Goal: Check status: Check status

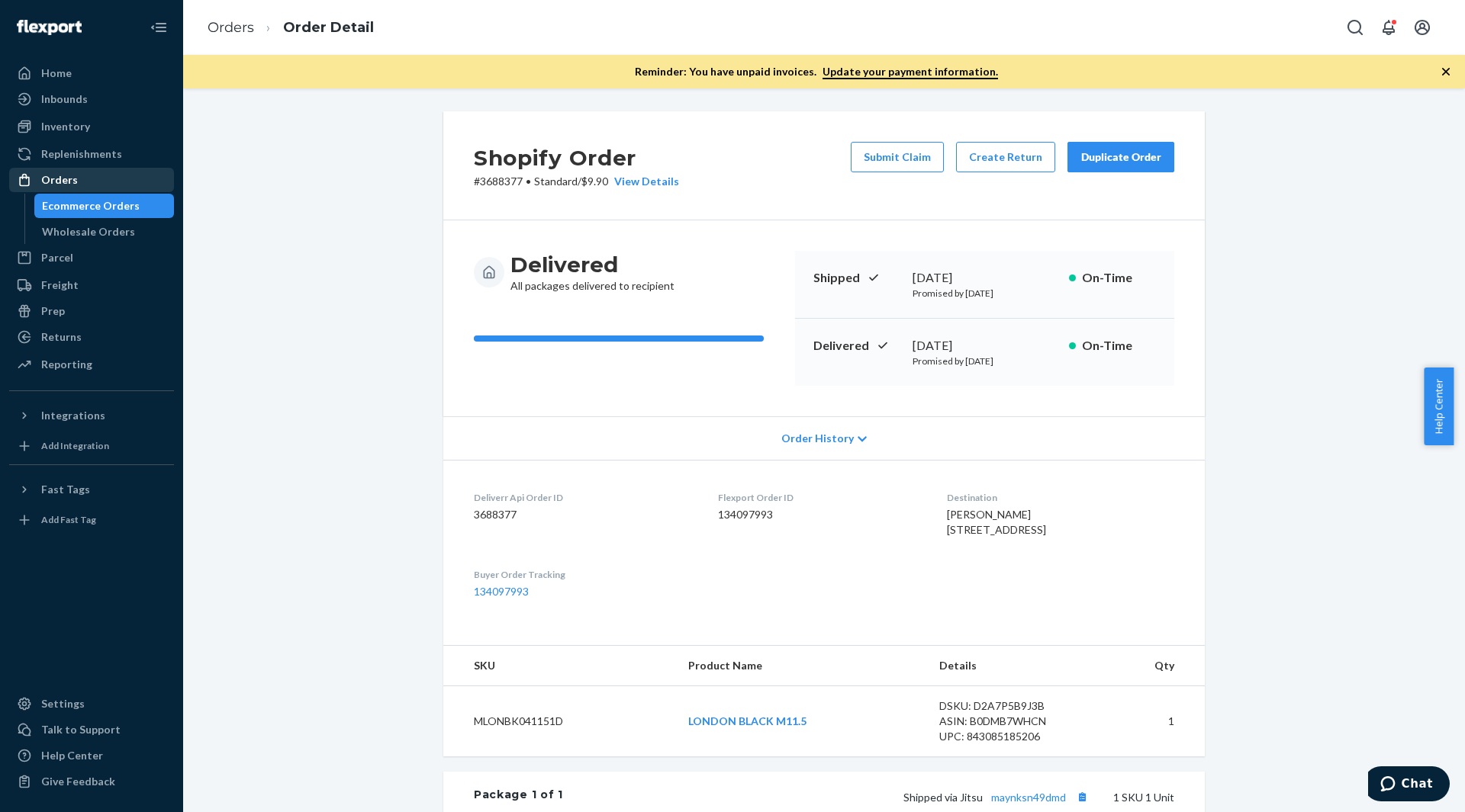
drag, startPoint x: 0, startPoint y: 0, endPoint x: 110, endPoint y: 187, distance: 217.0
click at [110, 187] on div "Orders" at bounding box center [92, 179] width 162 height 21
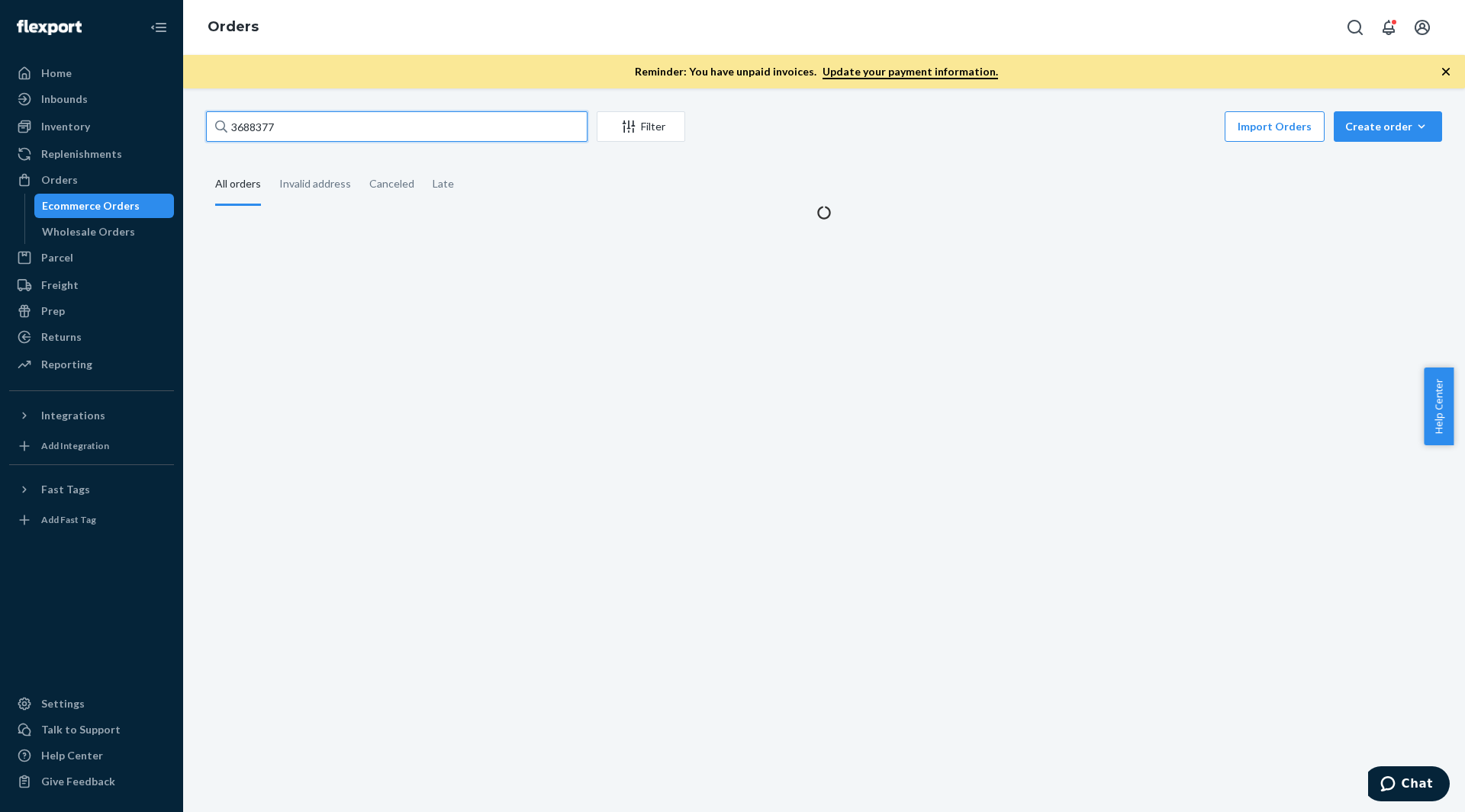
click at [285, 122] on input "3688377" at bounding box center [396, 127] width 381 height 31
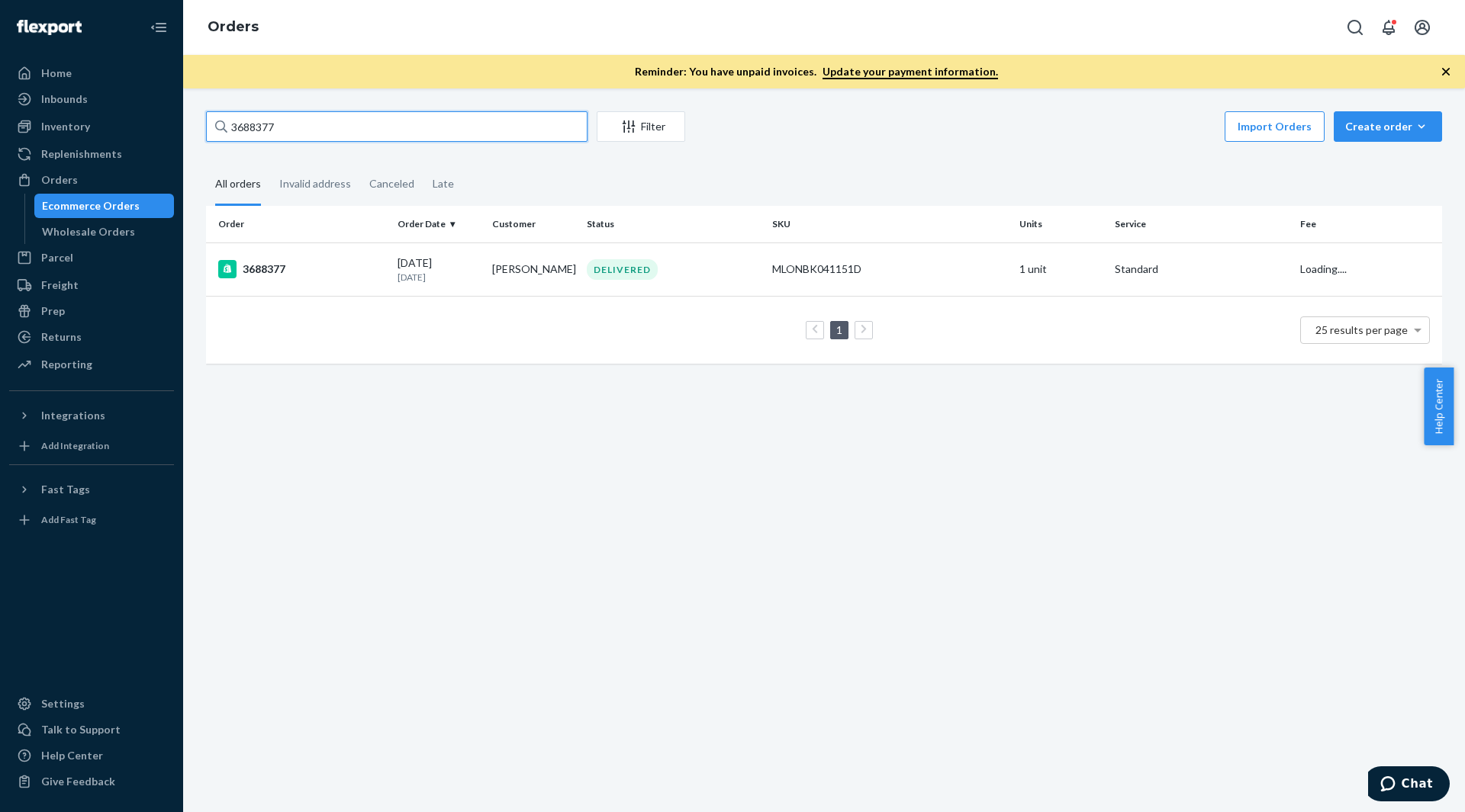
click at [286, 122] on input "3688377" at bounding box center [396, 127] width 381 height 31
paste input "211"
type input "3682117"
click at [327, 255] on td "3682117" at bounding box center [299, 269] width 185 height 54
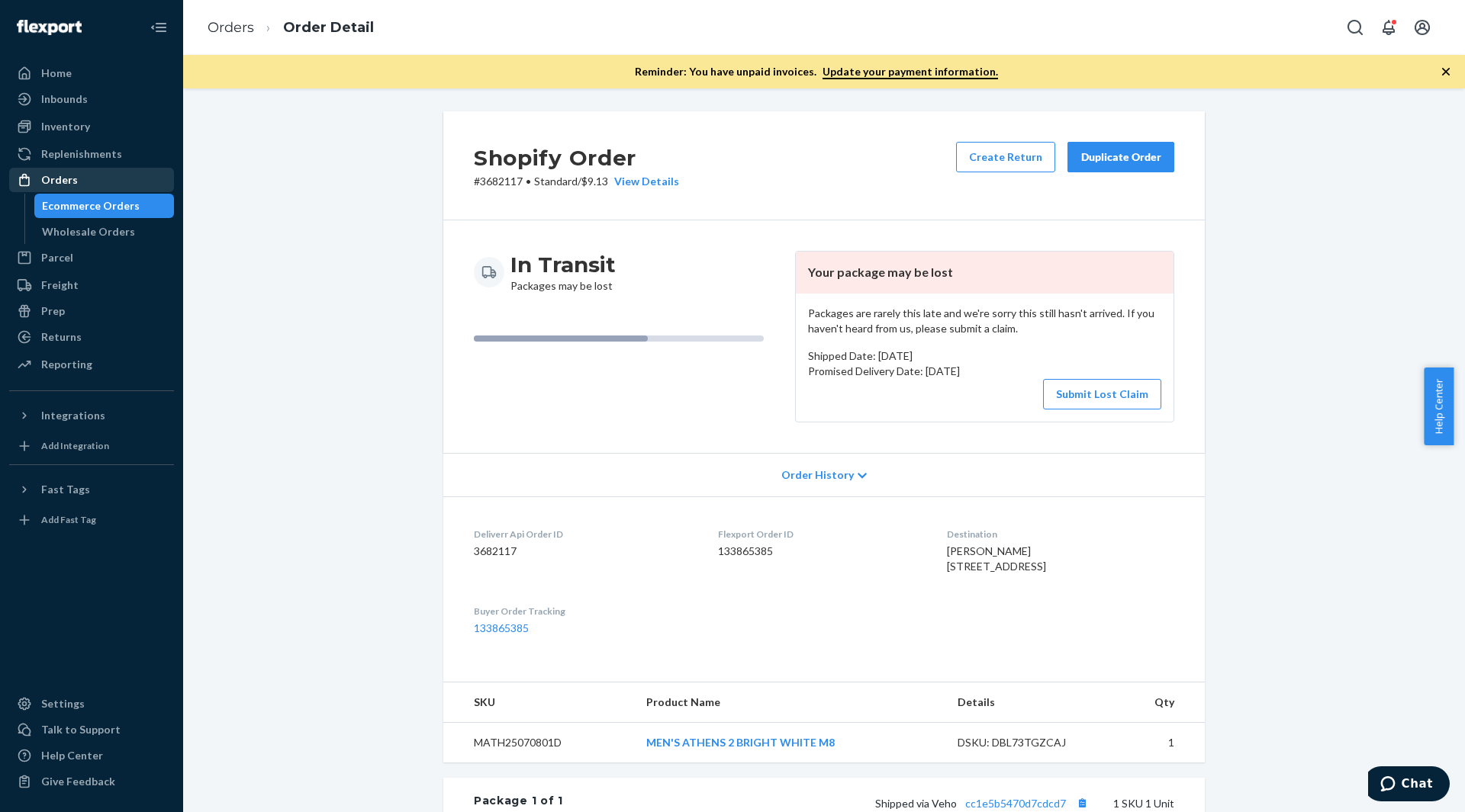
click at [60, 178] on div "Orders" at bounding box center [59, 180] width 37 height 15
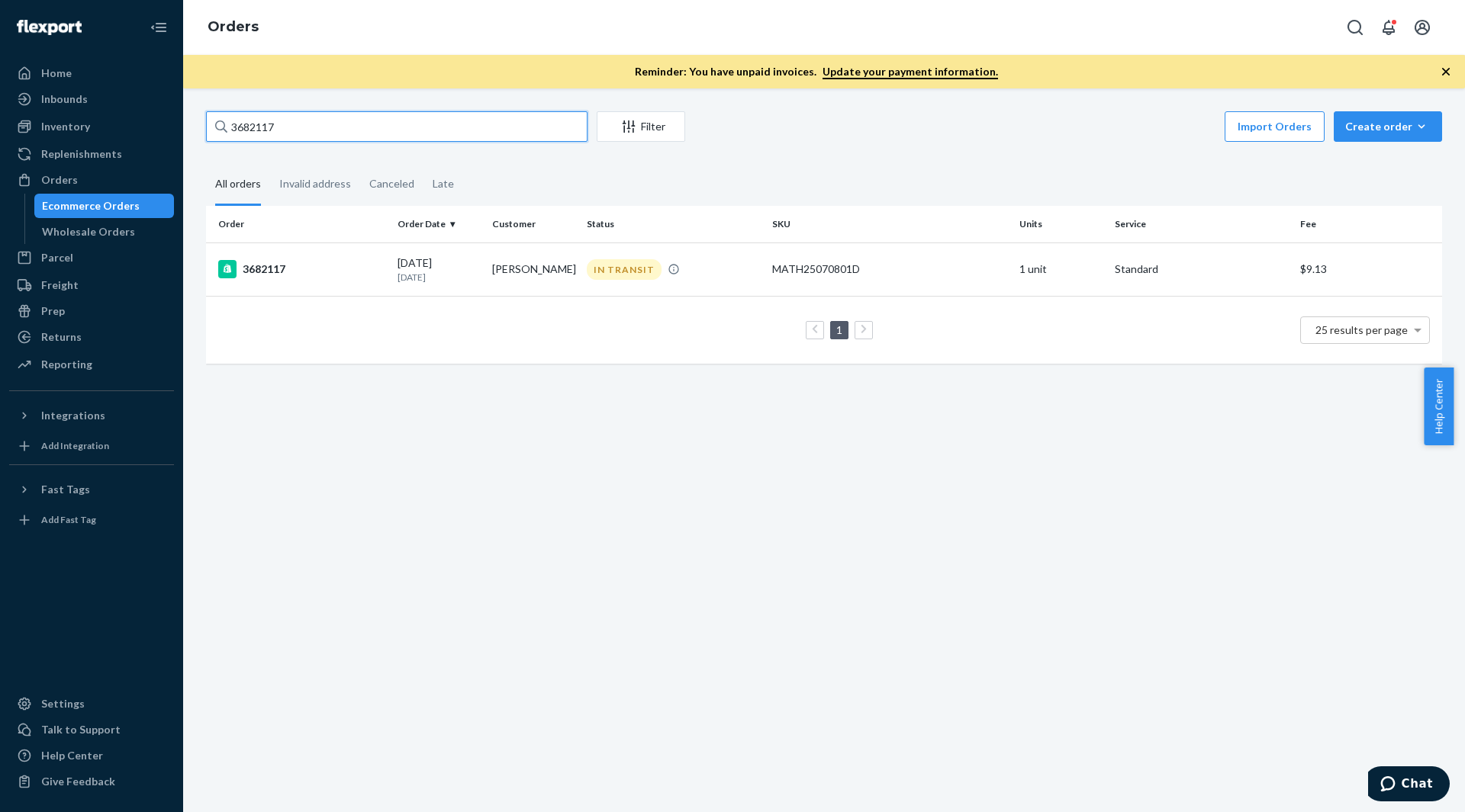
click at [307, 122] on input "3682117" at bounding box center [396, 127] width 381 height 31
paste input "700553"
type input "3700553"
click at [362, 264] on div "3700553" at bounding box center [301, 271] width 167 height 19
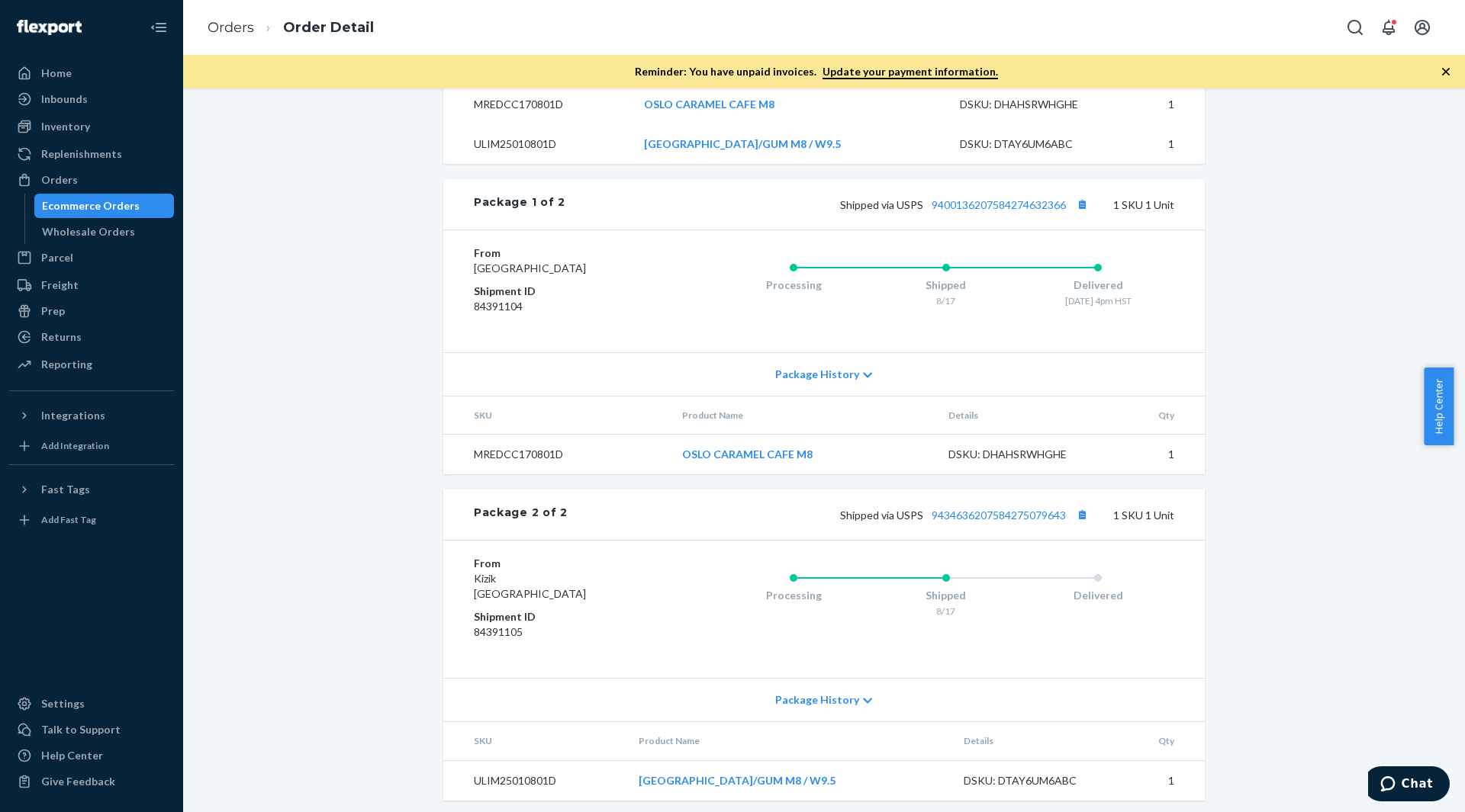
scroll to position [654, 0]
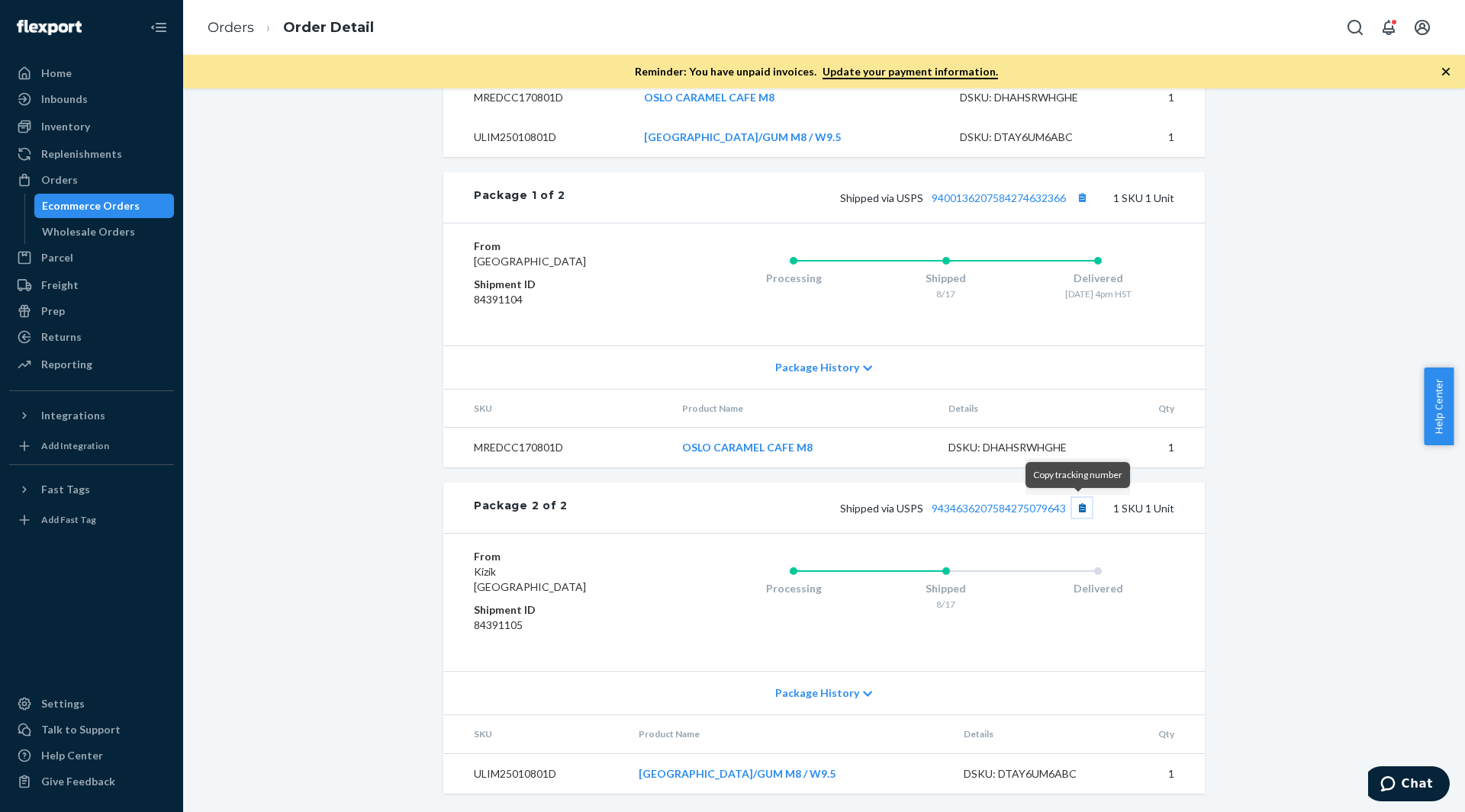
click at [1077, 510] on button "Copy tracking number" at bounding box center [1081, 508] width 20 height 20
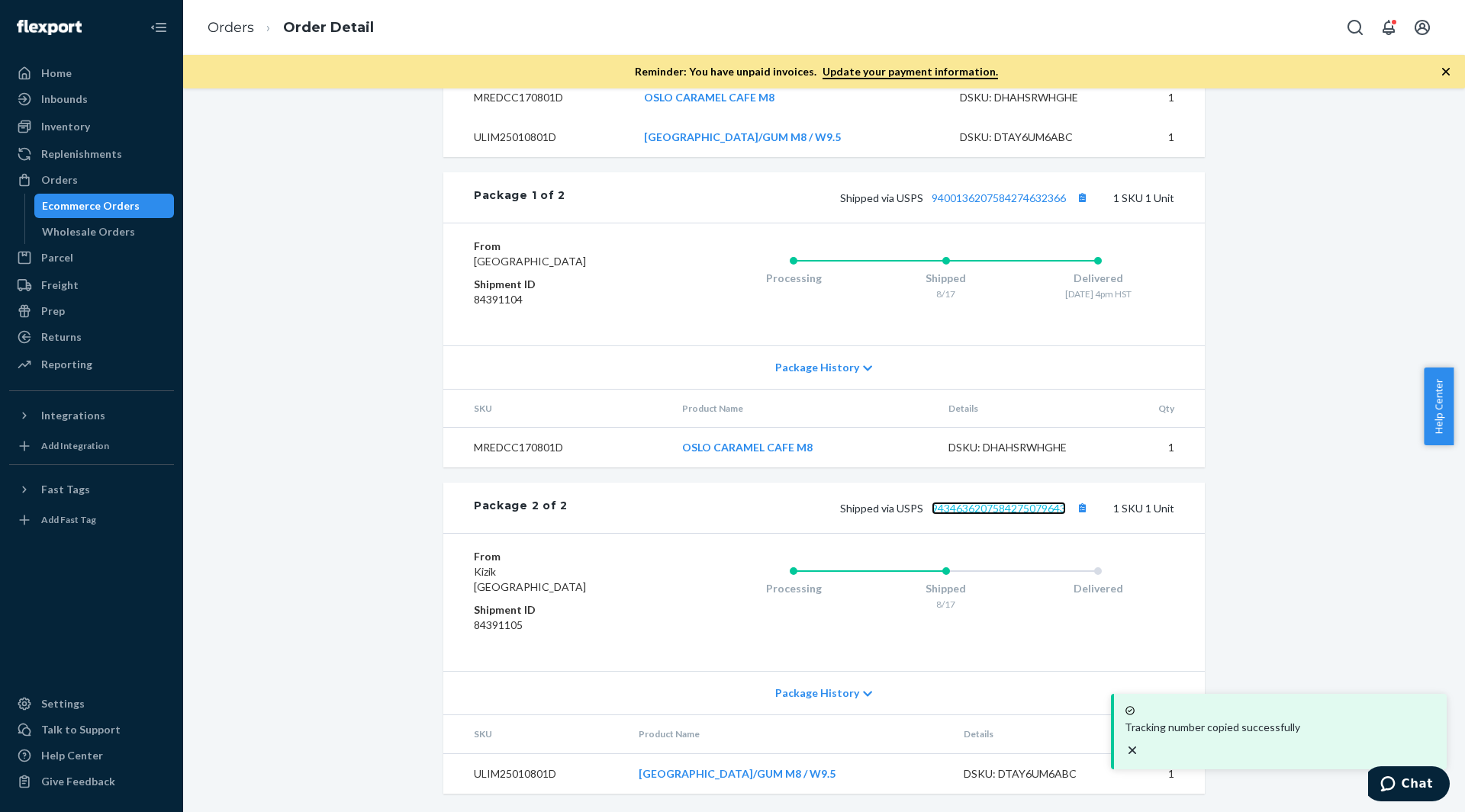
click at [1052, 508] on link "9434636207584275079643" at bounding box center [999, 508] width 134 height 13
click at [139, 178] on div "Orders" at bounding box center [92, 179] width 162 height 21
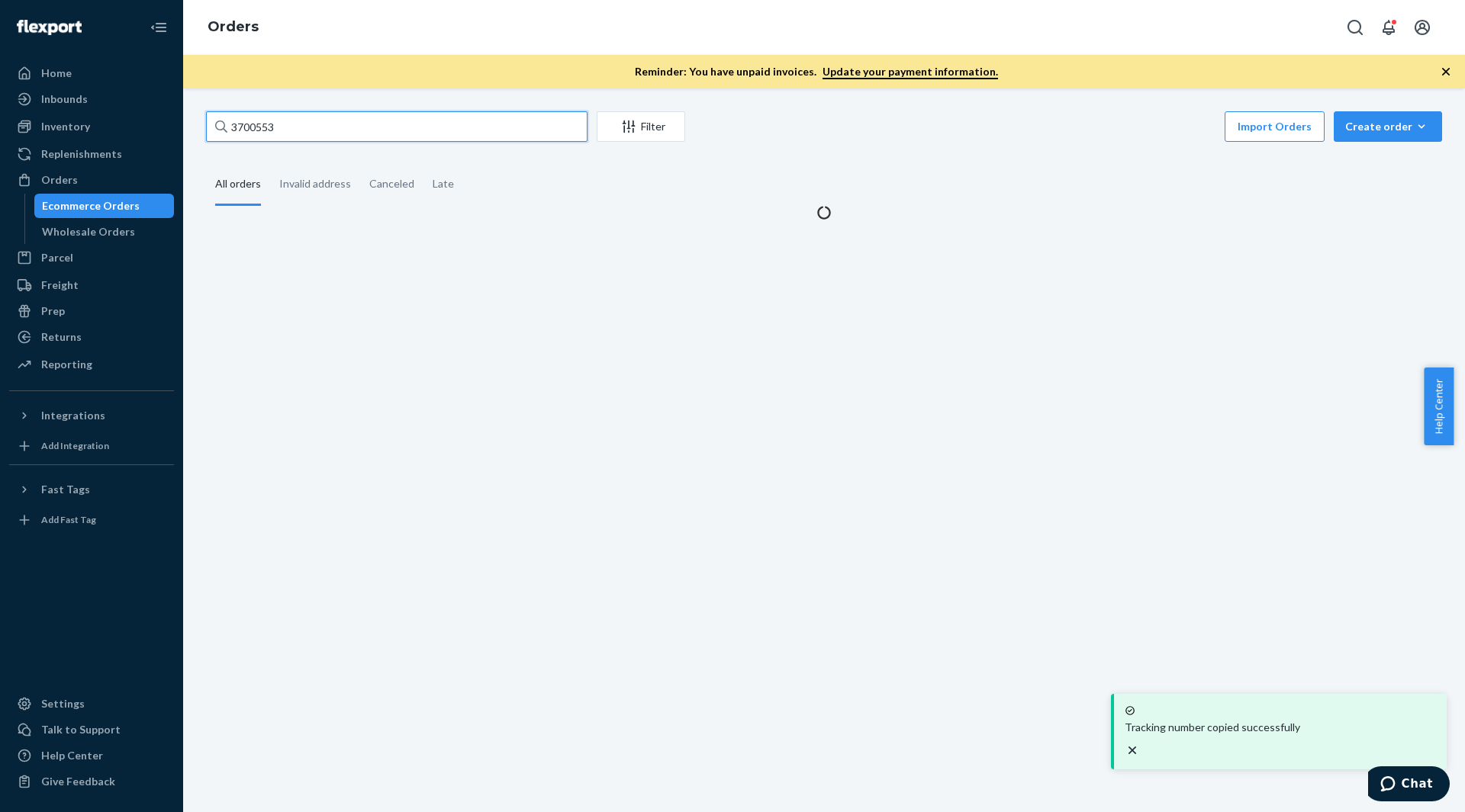
click at [249, 123] on input "3700553" at bounding box center [396, 127] width 381 height 31
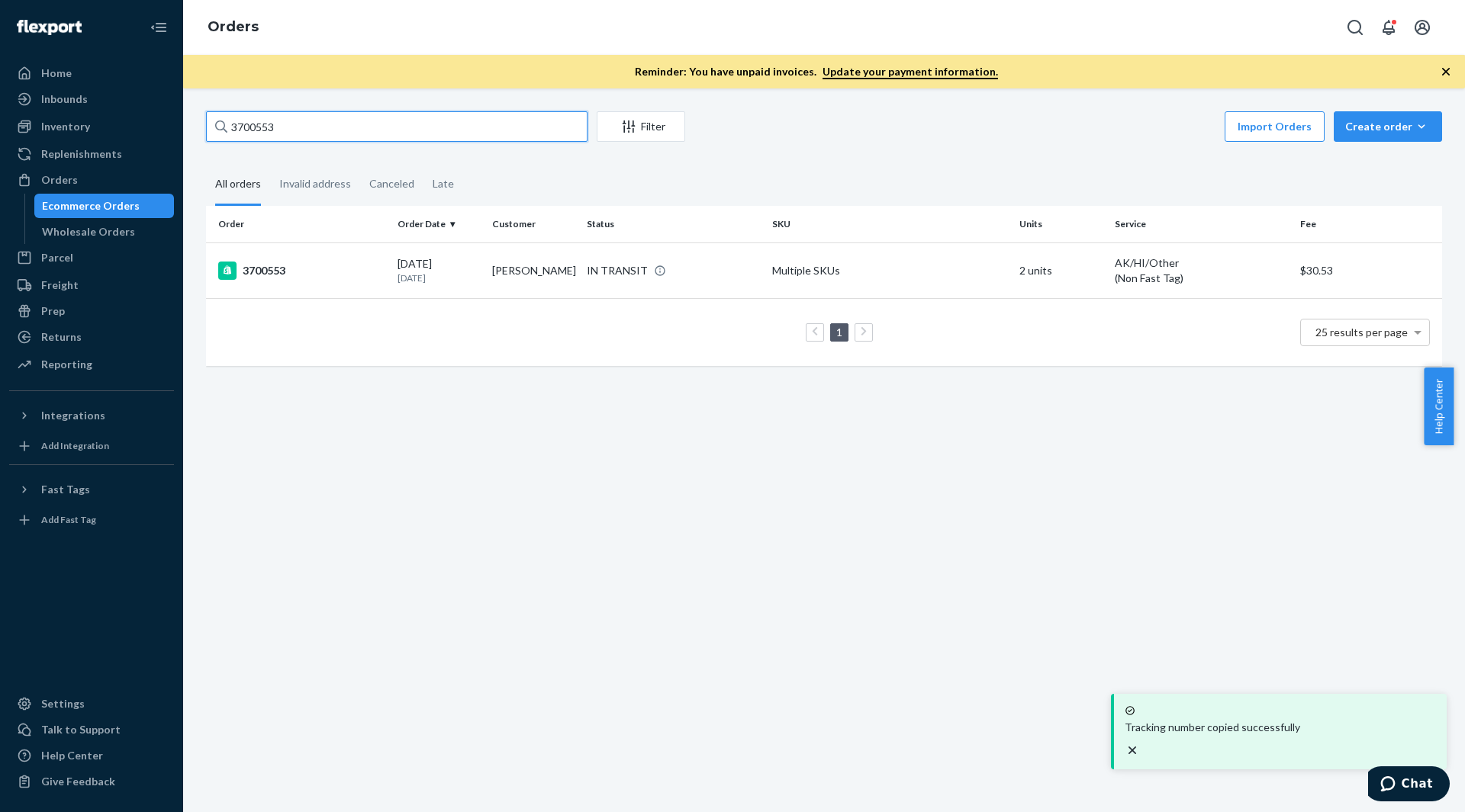
click at [249, 123] on input "3700553" at bounding box center [396, 127] width 381 height 31
paste input "1049"
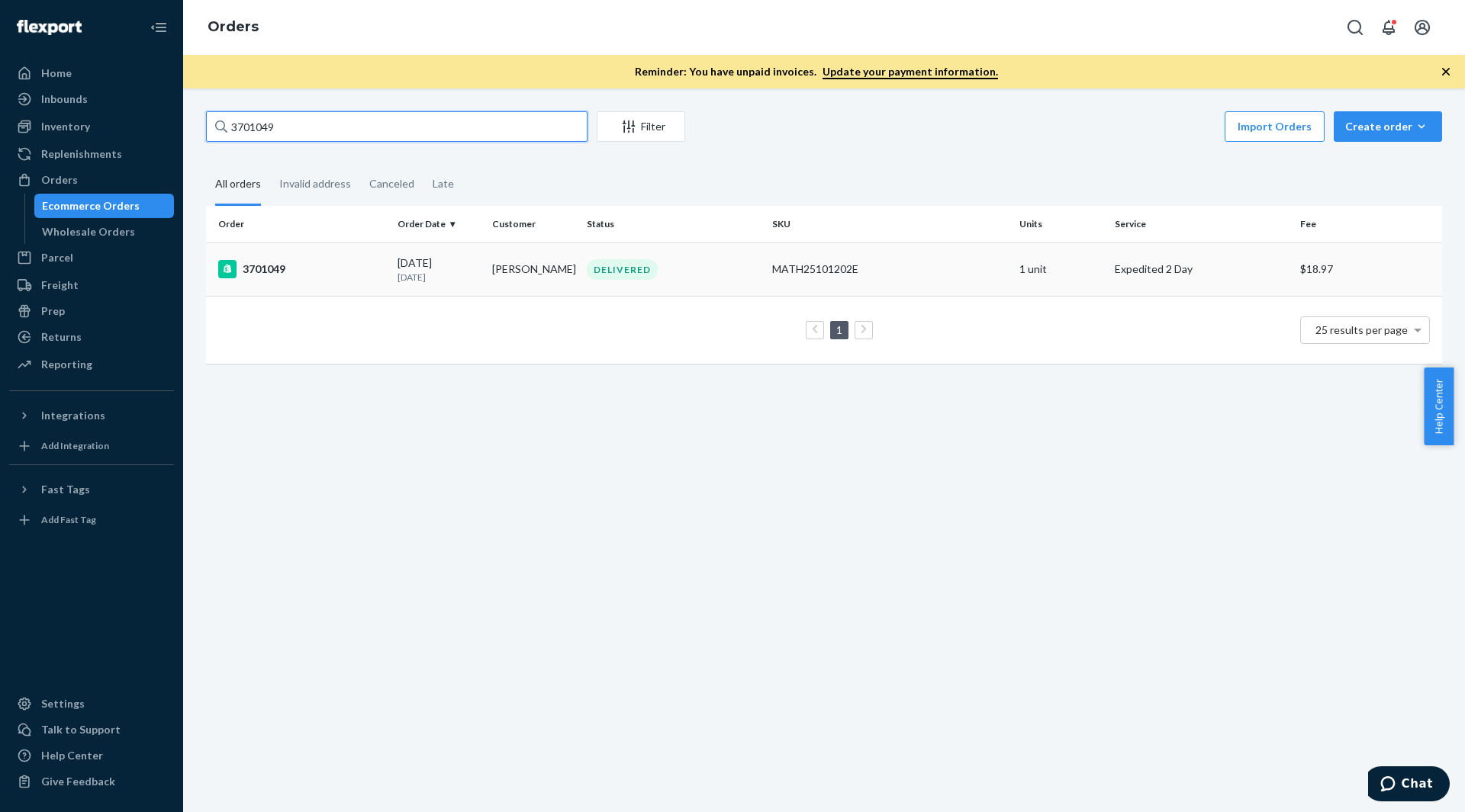
type input "3701049"
click at [302, 270] on div "3701049" at bounding box center [301, 270] width 167 height 19
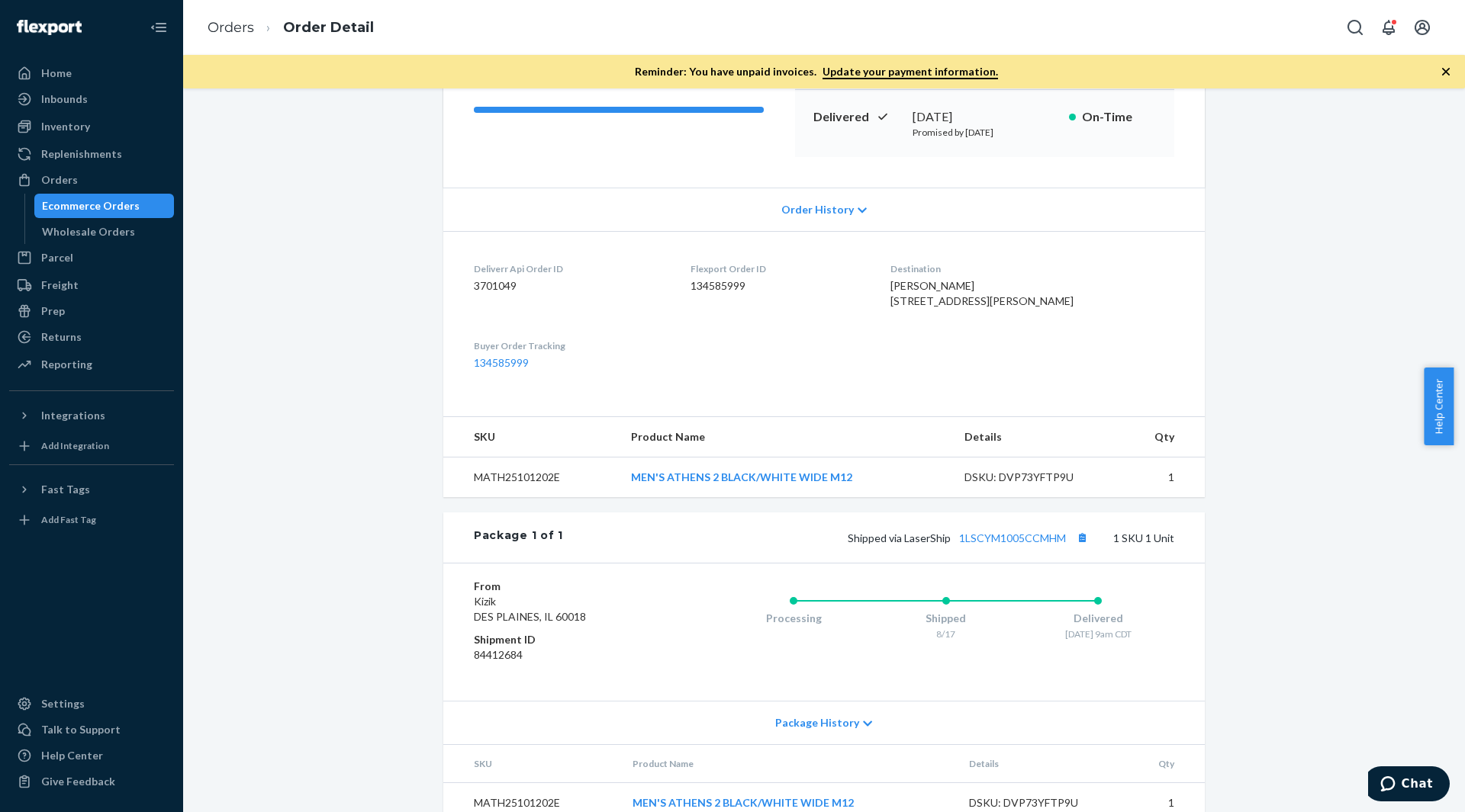
scroll to position [288, 0]
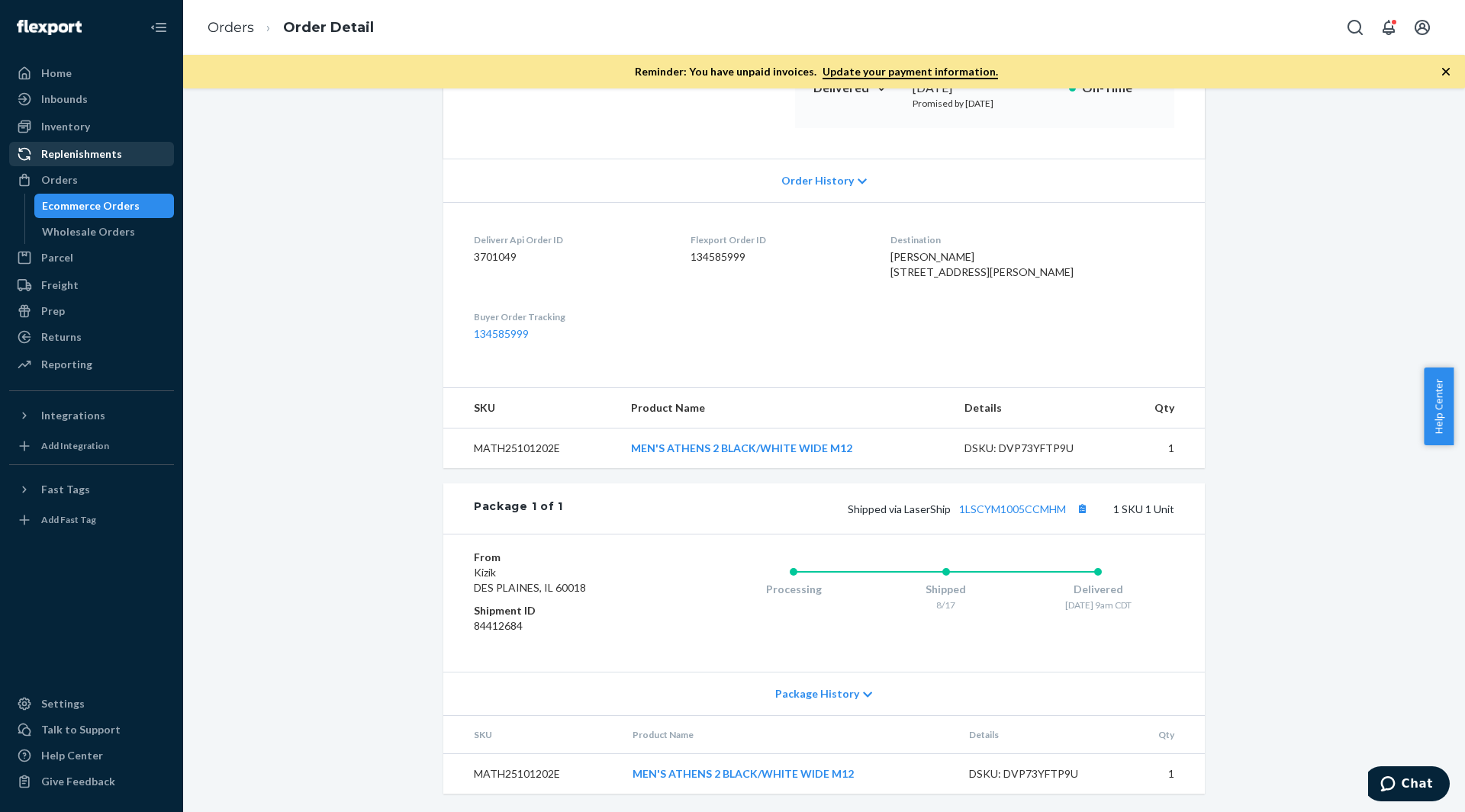
drag, startPoint x: 92, startPoint y: 188, endPoint x: 157, endPoint y: 165, distance: 68.9
click at [92, 188] on div "Orders" at bounding box center [92, 179] width 162 height 21
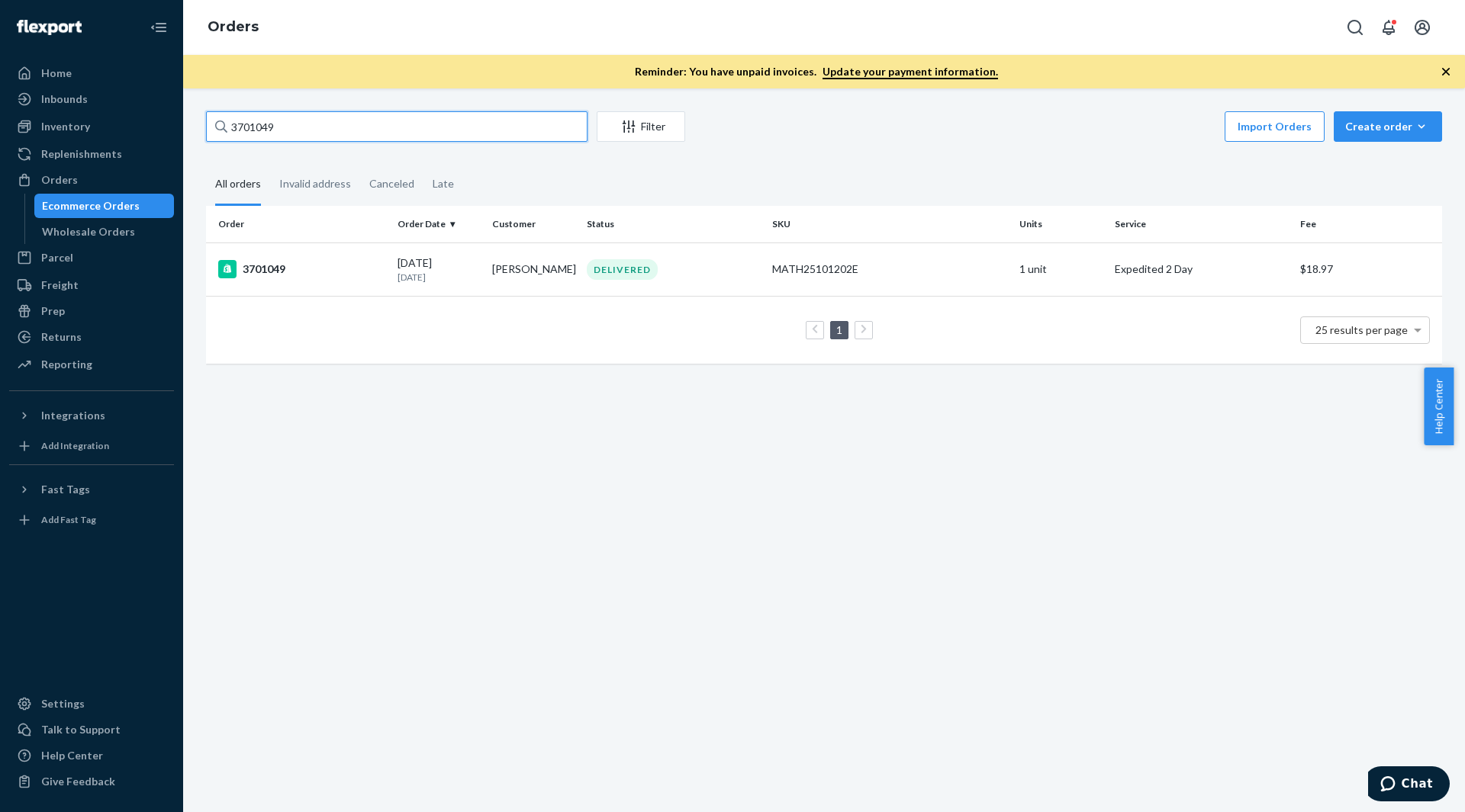
click at [283, 130] on input "3701049" at bounding box center [396, 127] width 381 height 31
paste input "680892"
type input "3680892"
click at [315, 261] on div "3680892" at bounding box center [301, 270] width 167 height 19
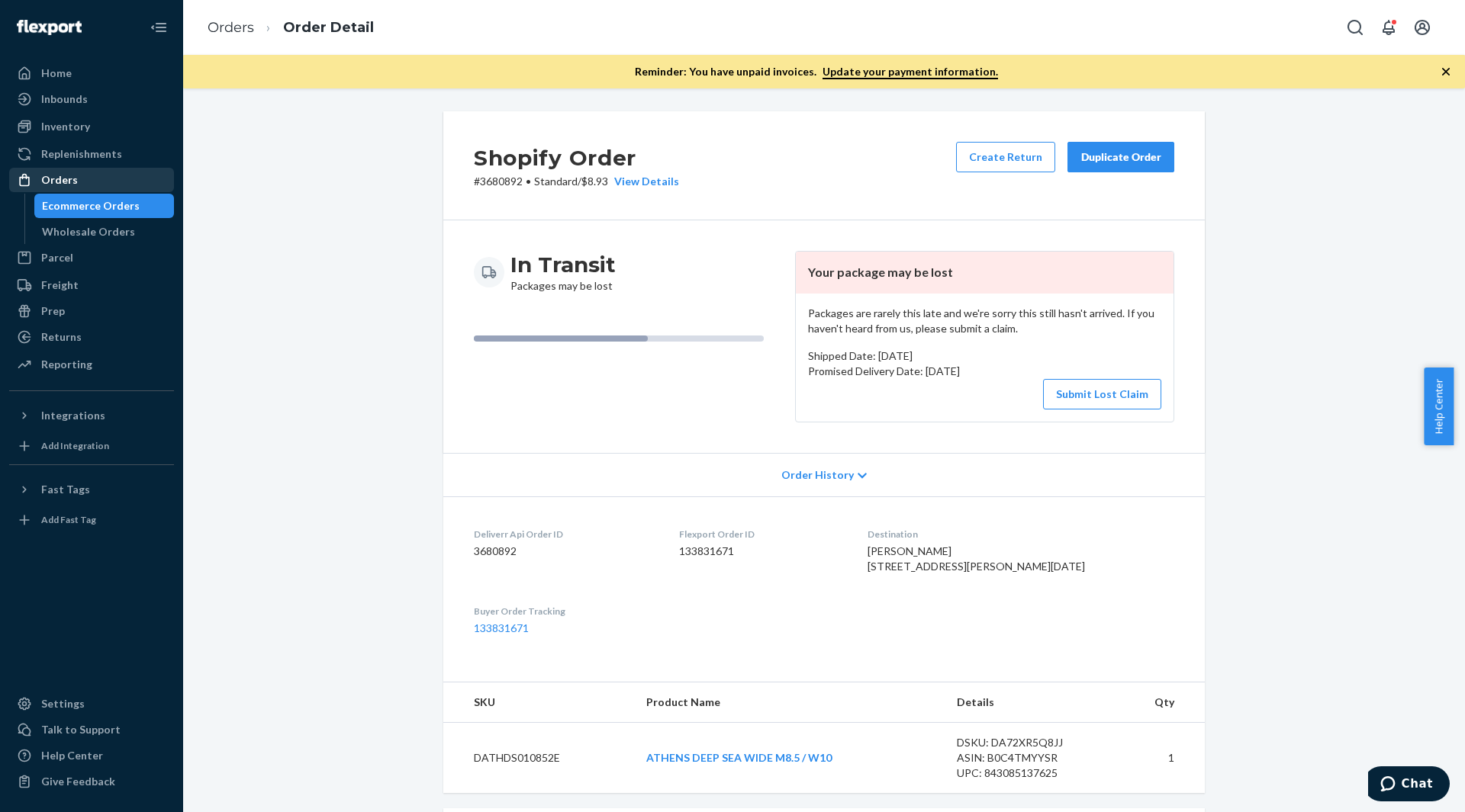
click at [145, 188] on div "Orders" at bounding box center [92, 179] width 162 height 21
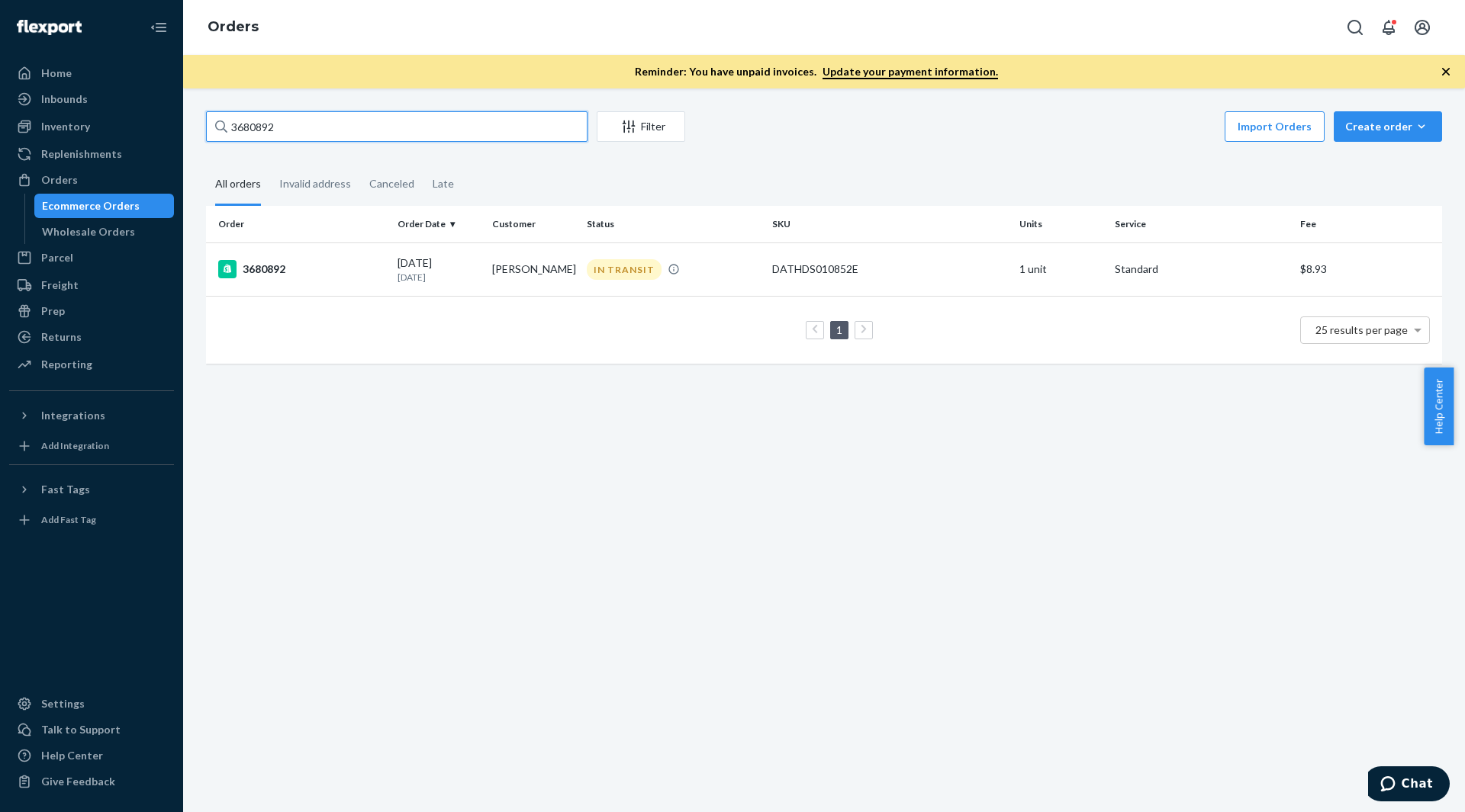
click at [344, 140] on input "3680892" at bounding box center [396, 127] width 381 height 31
paste input "92533"
type input "3692533"
click at [377, 268] on div "3692533" at bounding box center [301, 270] width 167 height 19
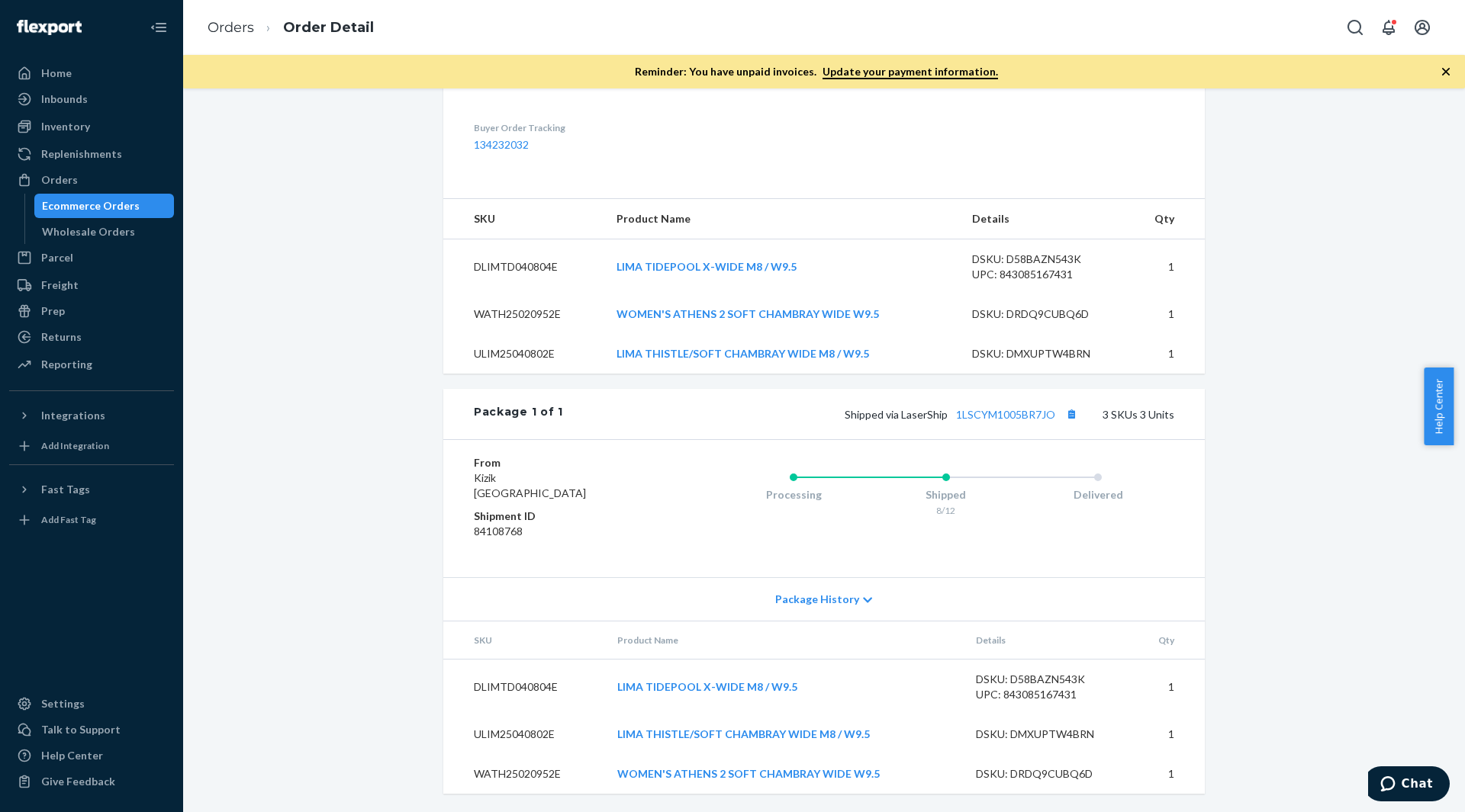
scroll to position [477, 0]
click at [1028, 415] on link "1LSCYM1005BR7JO" at bounding box center [1006, 414] width 100 height 13
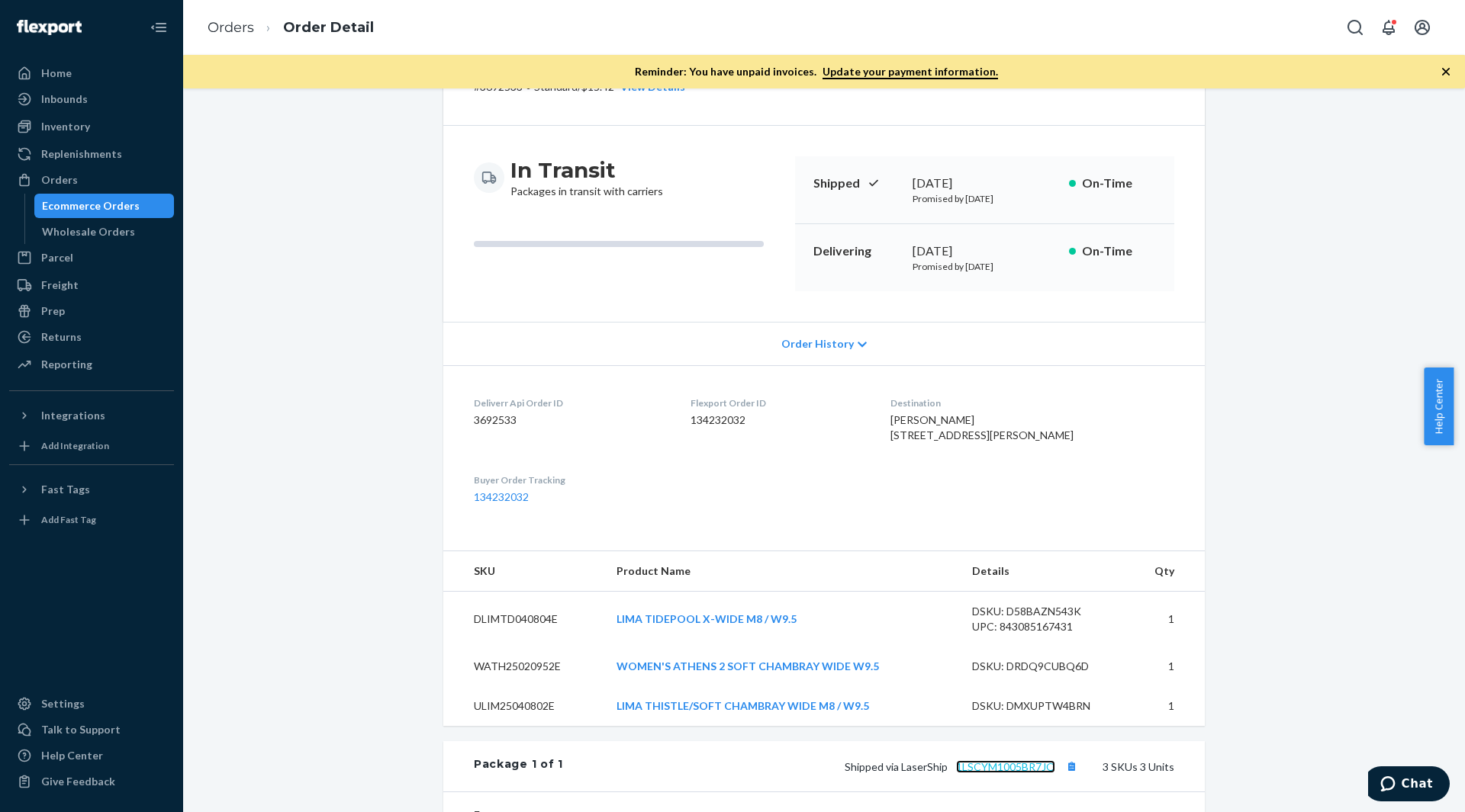
scroll to position [20, 0]
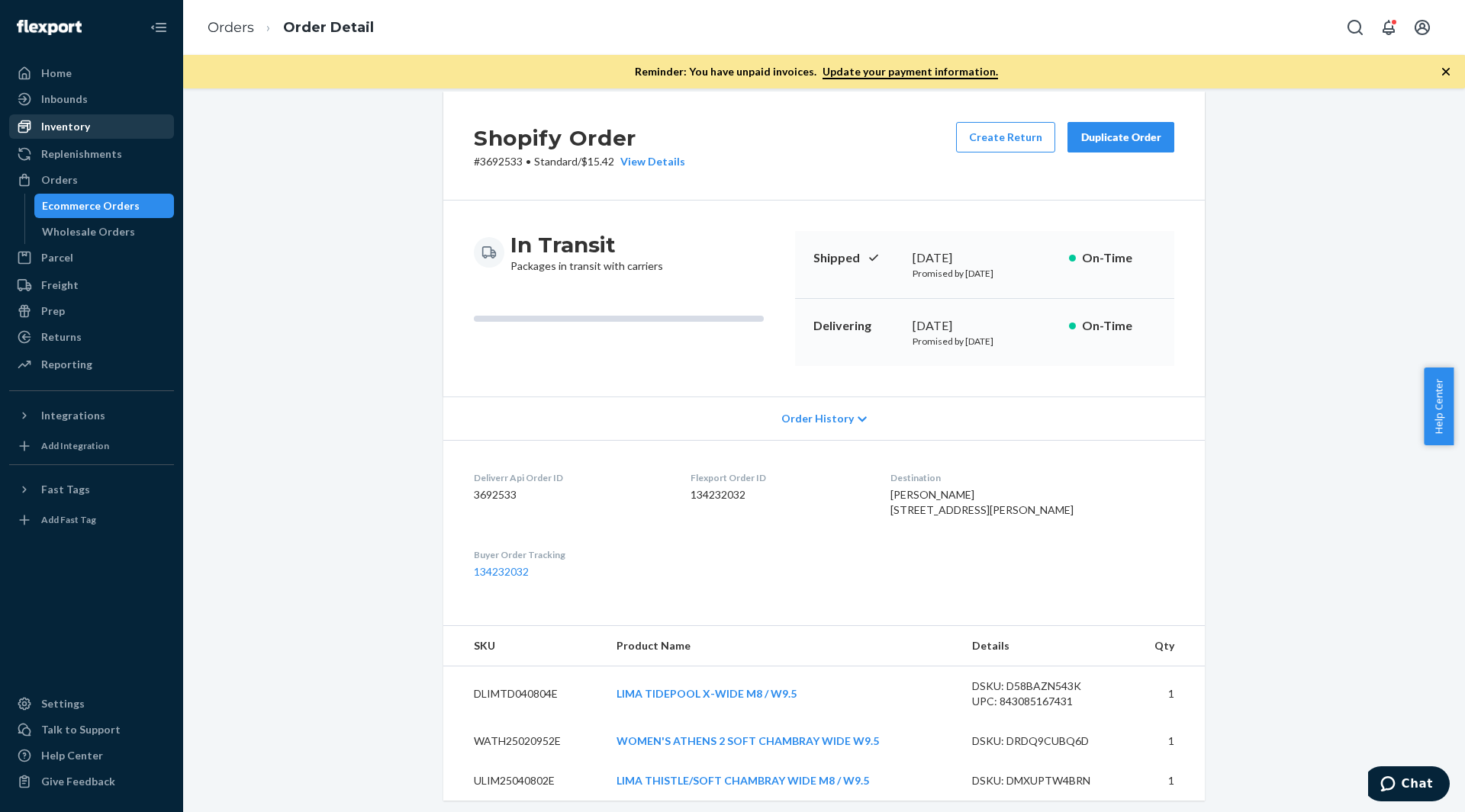
drag, startPoint x: 85, startPoint y: 182, endPoint x: 168, endPoint y: 126, distance: 100.1
click at [85, 182] on div "Orders" at bounding box center [92, 179] width 162 height 21
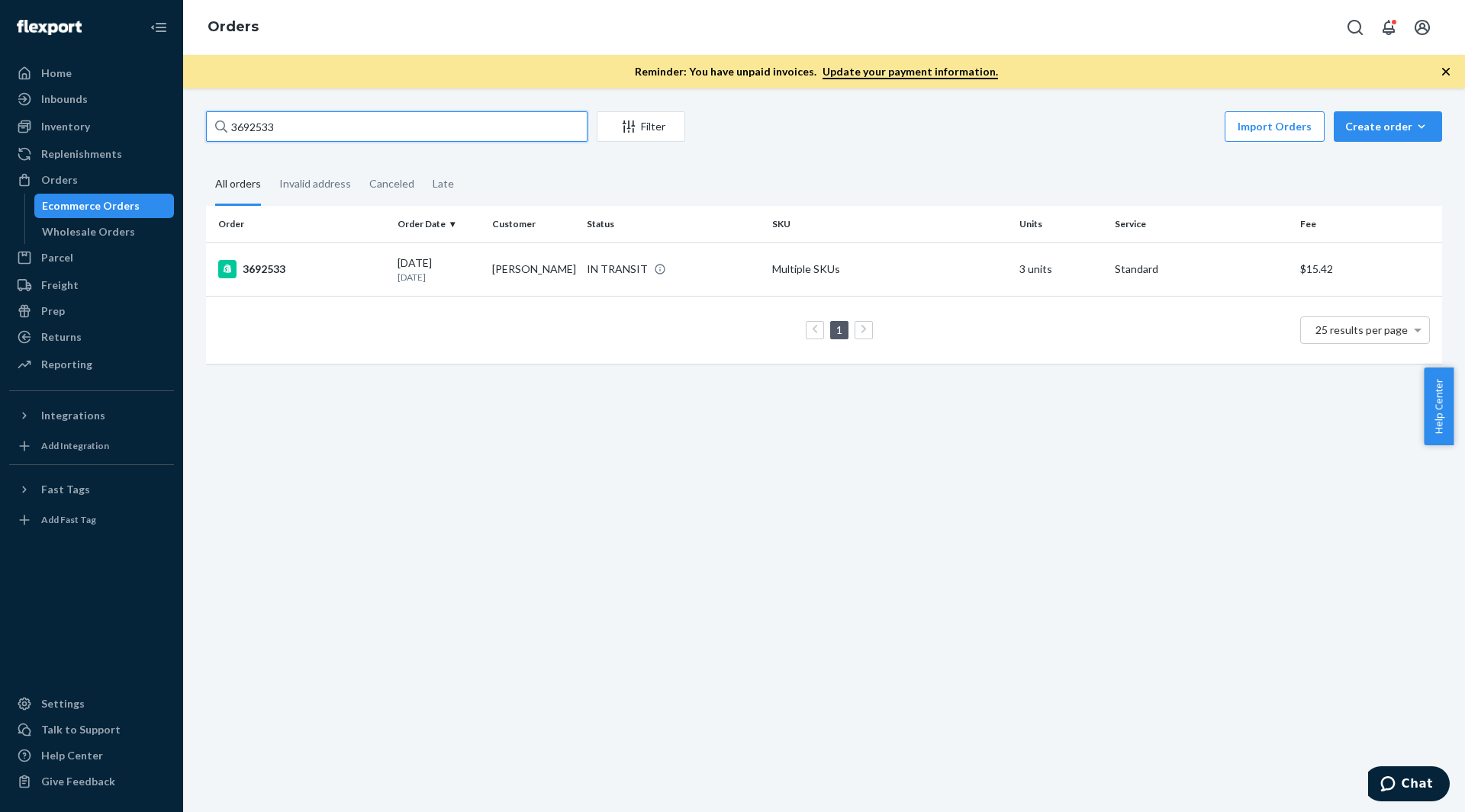
click at [320, 129] on input "3692533" at bounding box center [396, 127] width 381 height 31
paste input "80602"
type input "3680602"
click at [380, 264] on div "3680602" at bounding box center [301, 270] width 167 height 19
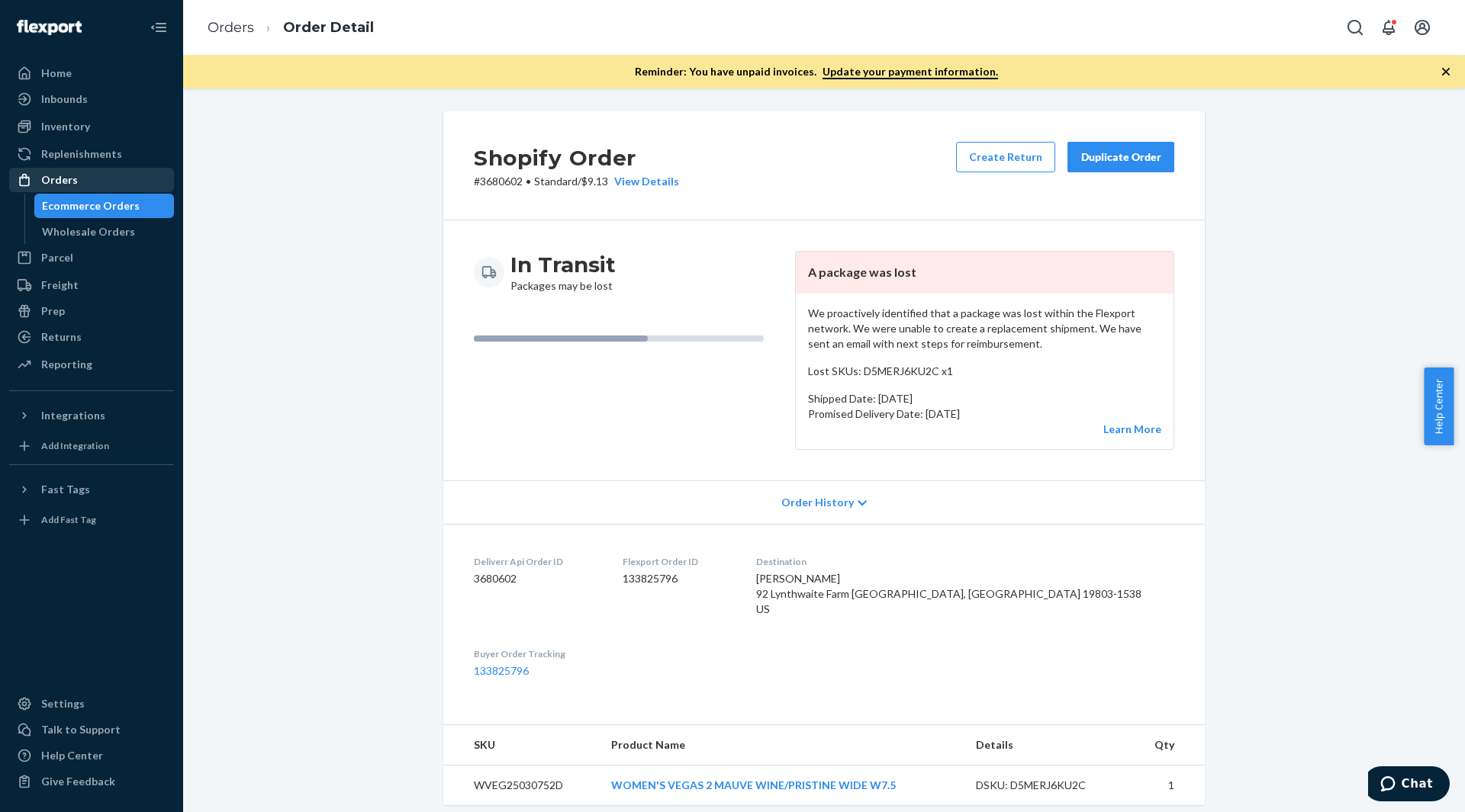
click at [86, 186] on div "Orders" at bounding box center [92, 179] width 162 height 21
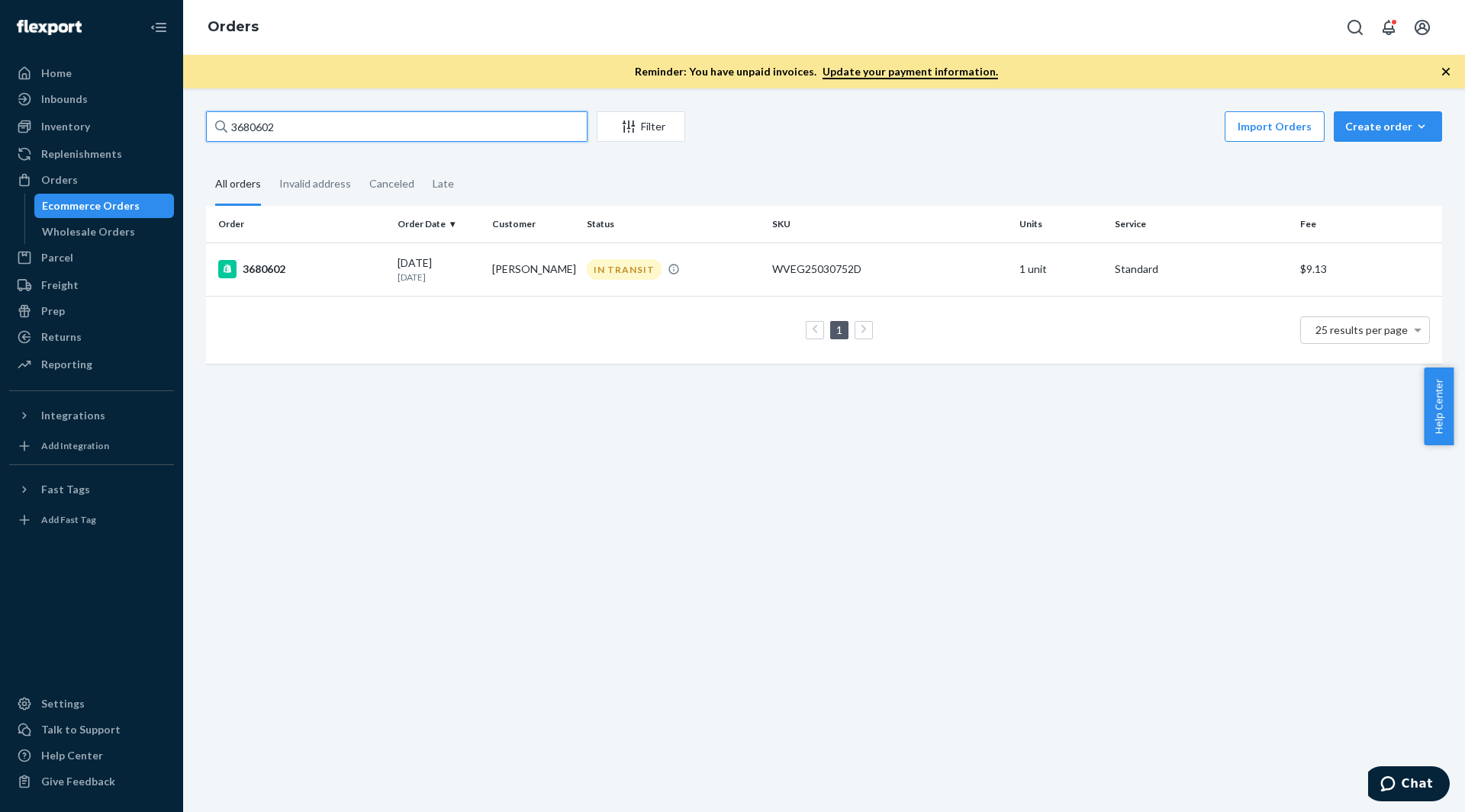
click at [267, 124] on input "3680602" at bounding box center [396, 127] width 381 height 31
paste input "64803"
type input "3664803"
click at [305, 255] on td "3664803" at bounding box center [299, 269] width 185 height 54
